Goal: Task Accomplishment & Management: Use online tool/utility

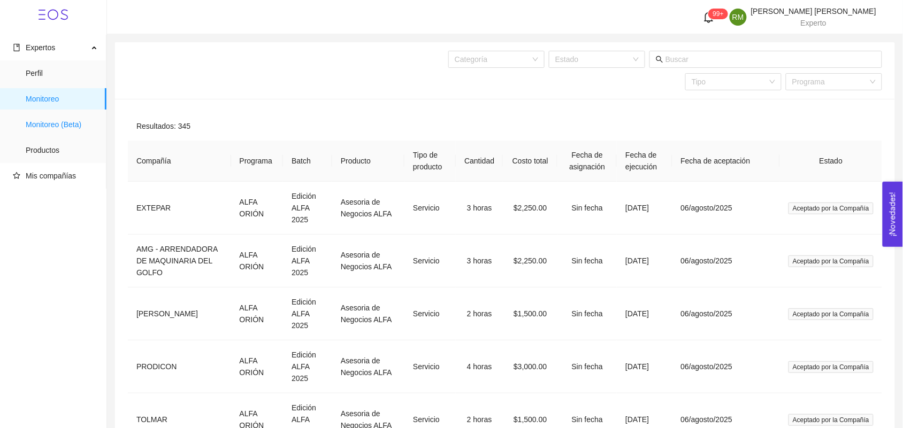
click at [65, 124] on span "Monitoreo (Beta)" at bounding box center [62, 124] width 72 height 21
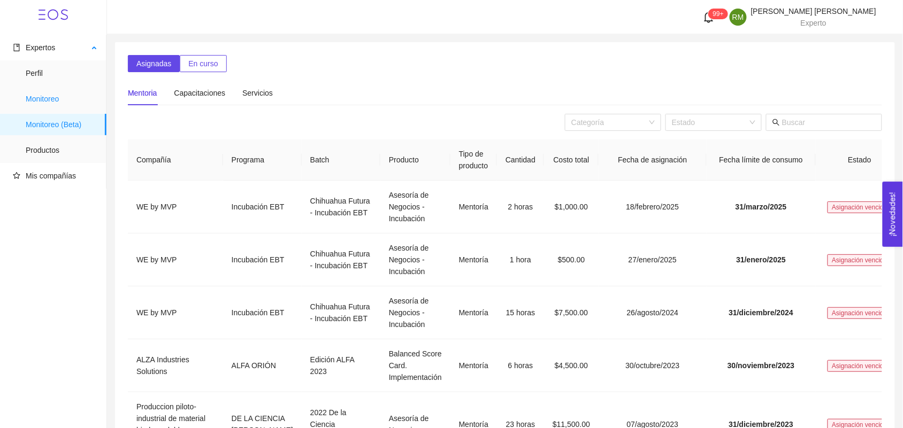
click at [35, 97] on span "Monitoreo" at bounding box center [62, 98] width 72 height 21
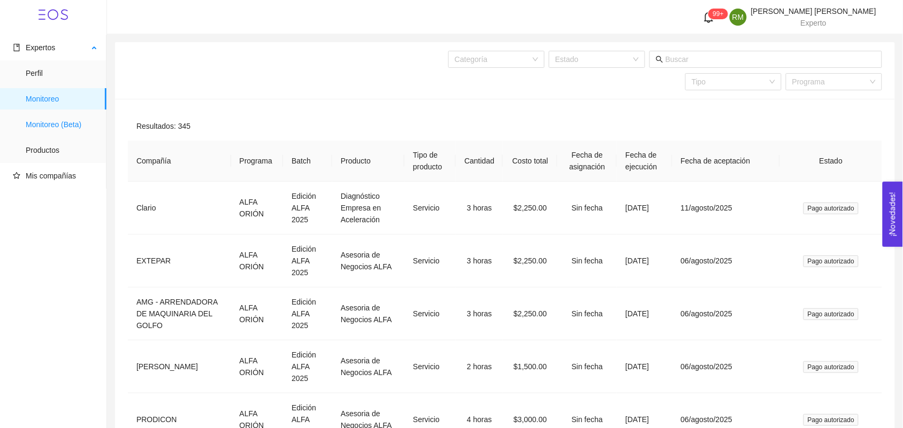
click at [44, 125] on span "Monitoreo (Beta)" at bounding box center [62, 124] width 72 height 21
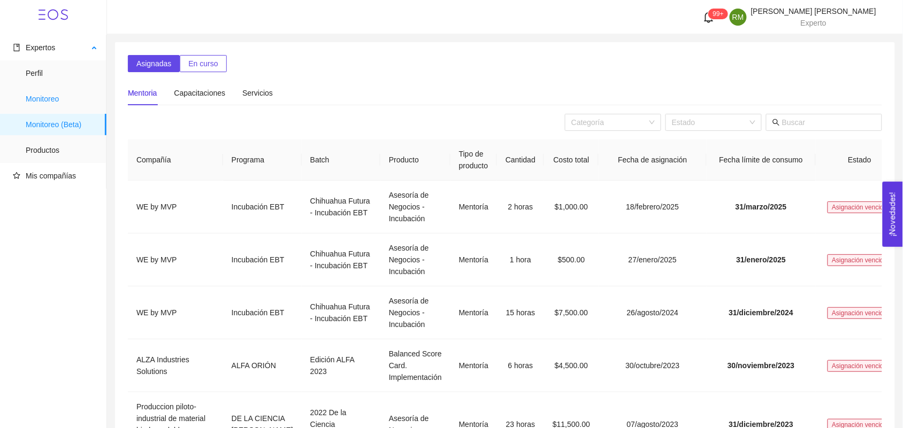
click at [52, 99] on span "Monitoreo" at bounding box center [62, 98] width 72 height 21
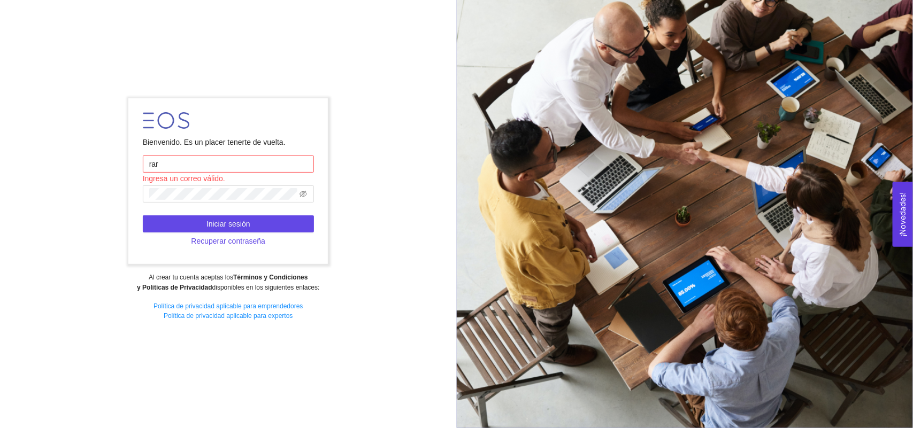
type input "rarriaga63@msn.com"
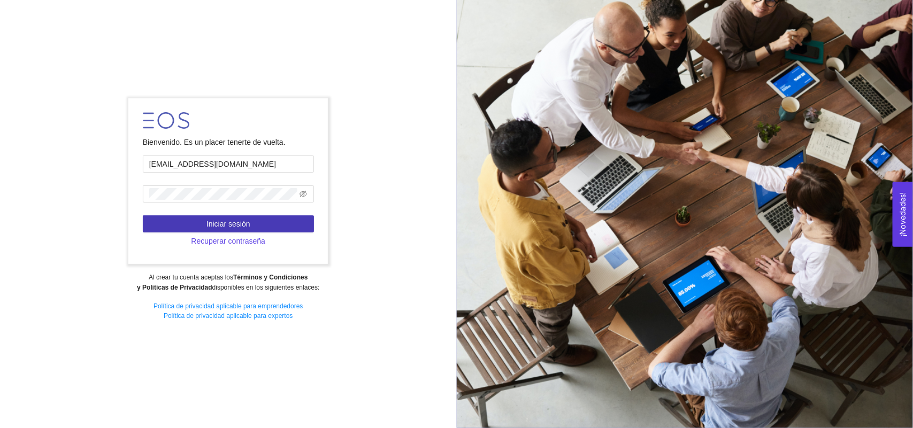
click at [239, 226] on span "Iniciar sesión" at bounding box center [228, 224] width 44 height 12
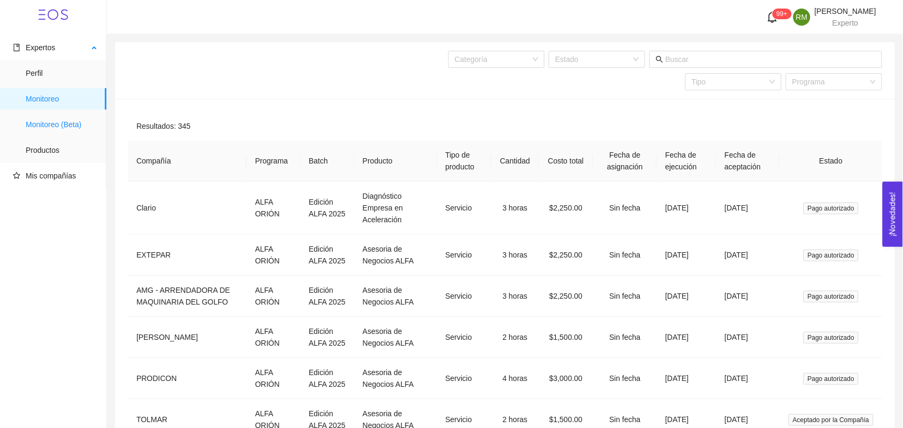
click at [56, 123] on span "Monitoreo (Beta)" at bounding box center [62, 124] width 72 height 21
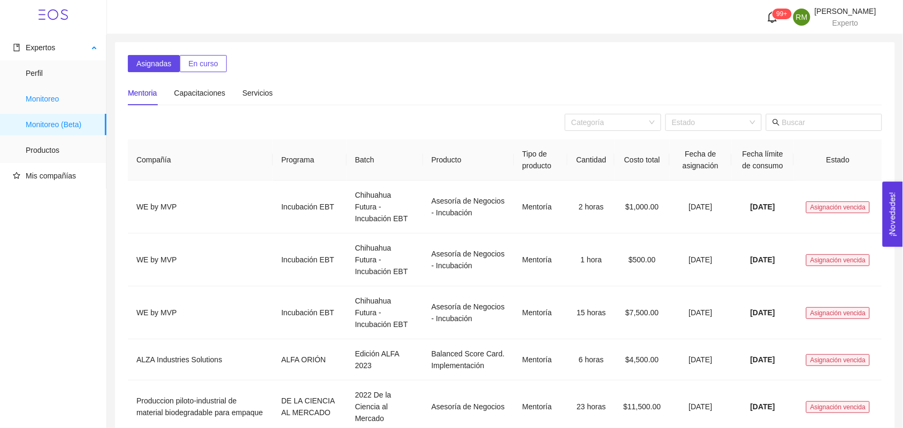
click at [36, 94] on span "Monitoreo" at bounding box center [62, 98] width 72 height 21
